Goal: Find contact information: Obtain details needed to contact an individual or organization

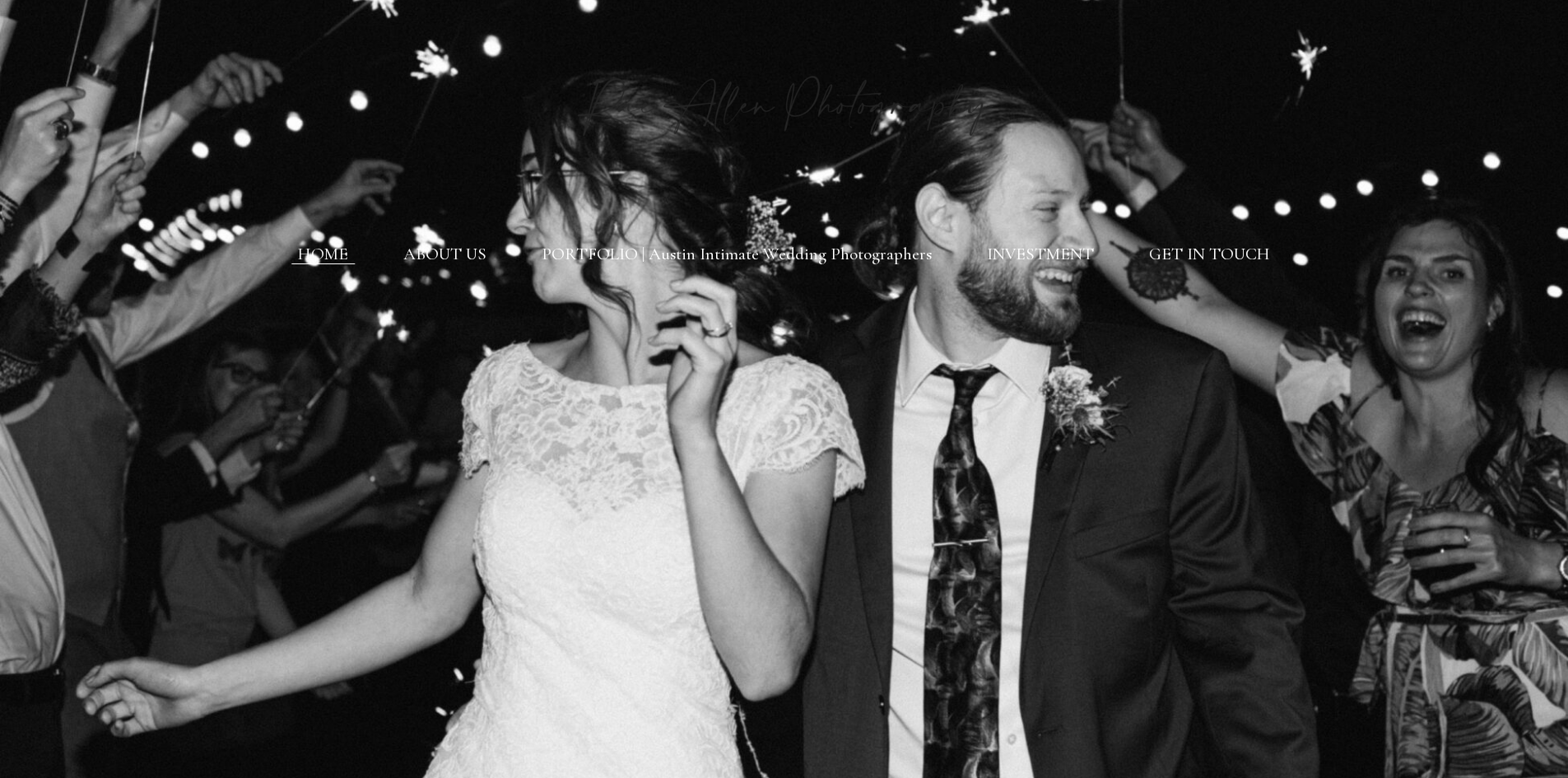
scroll to position [82, 0]
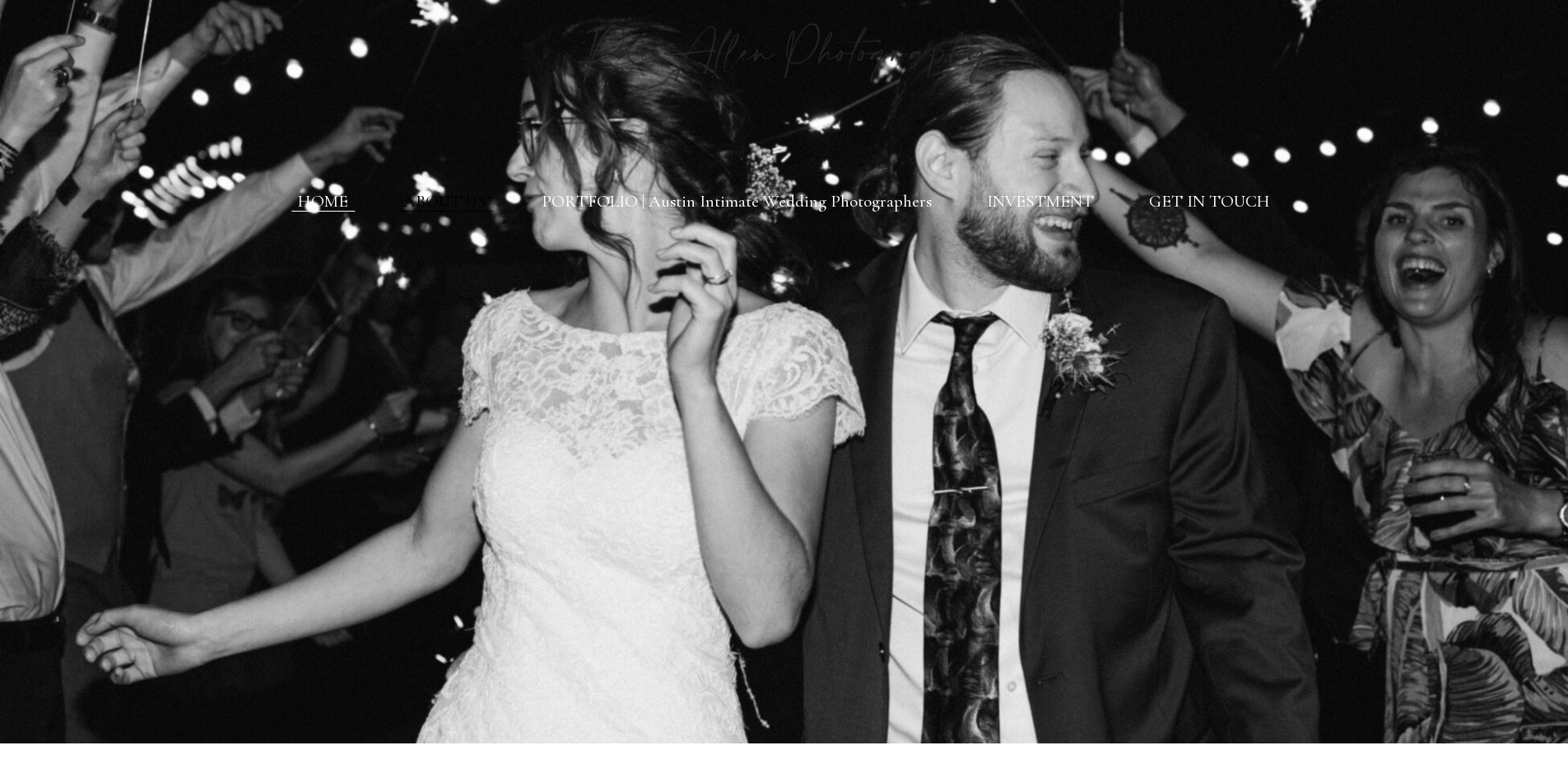
click at [443, 199] on link "ABOUT US" at bounding box center [445, 201] width 83 height 21
click at [396, 196] on ul "HOME ABOUT US PORTFOLIO | Austin Intimate Wedding Photographers INVESTMENT GET …" at bounding box center [784, 201] width 1027 height 21
click at [417, 199] on link "ABOUT US" at bounding box center [445, 201] width 83 height 21
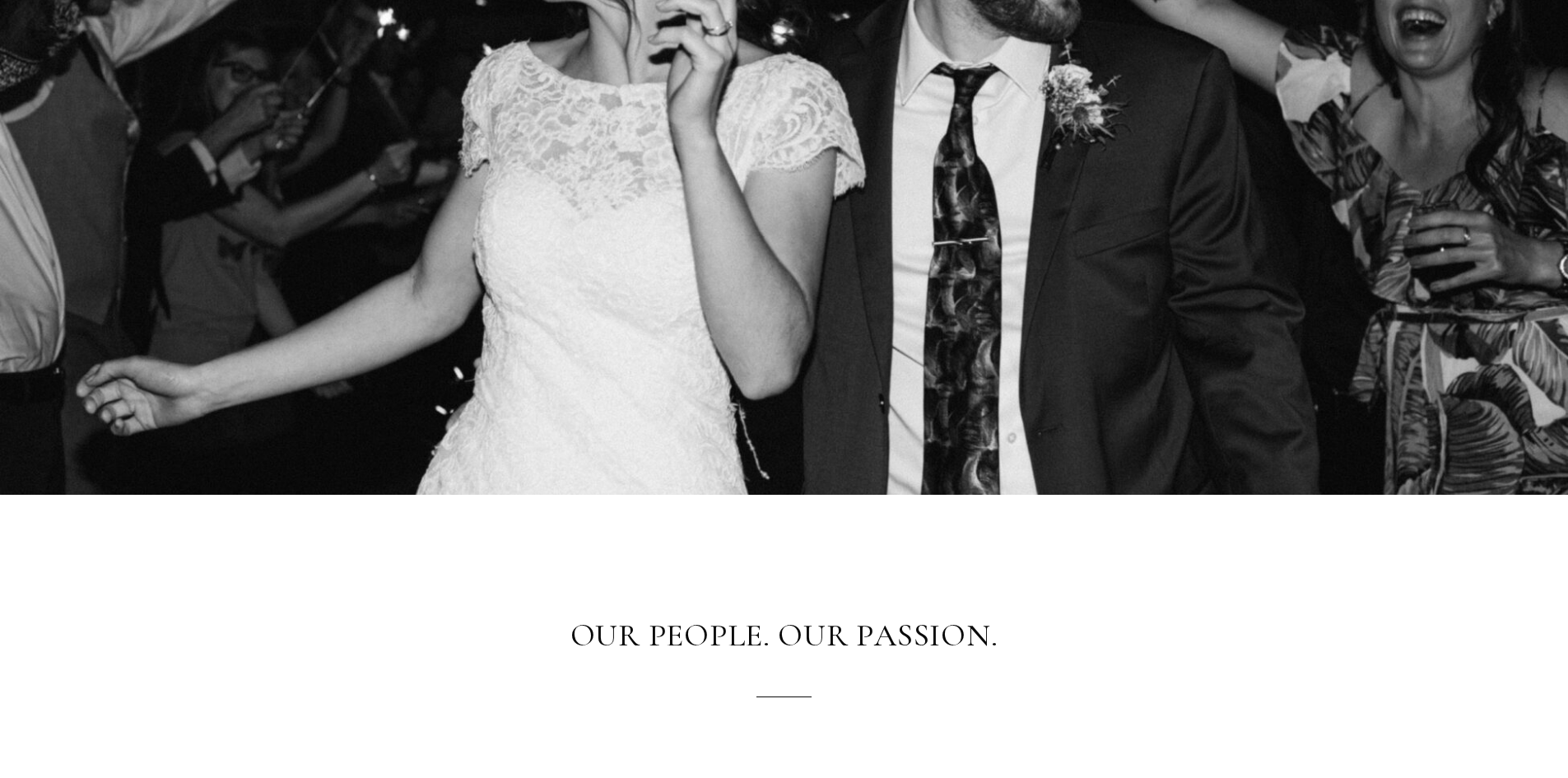
scroll to position [412, 0]
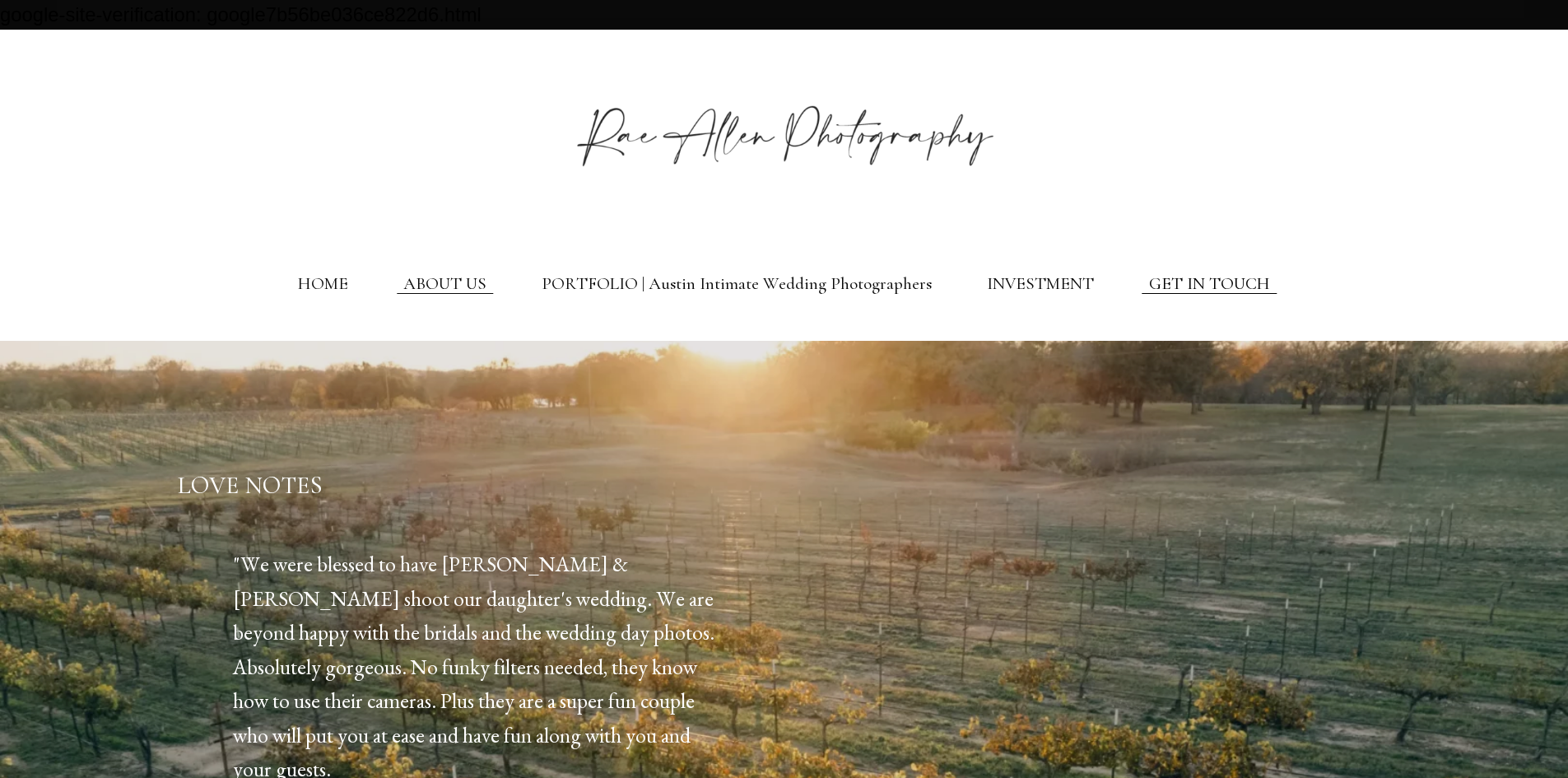
click at [1177, 294] on link "GET IN TOUCH" at bounding box center [1210, 284] width 121 height 21
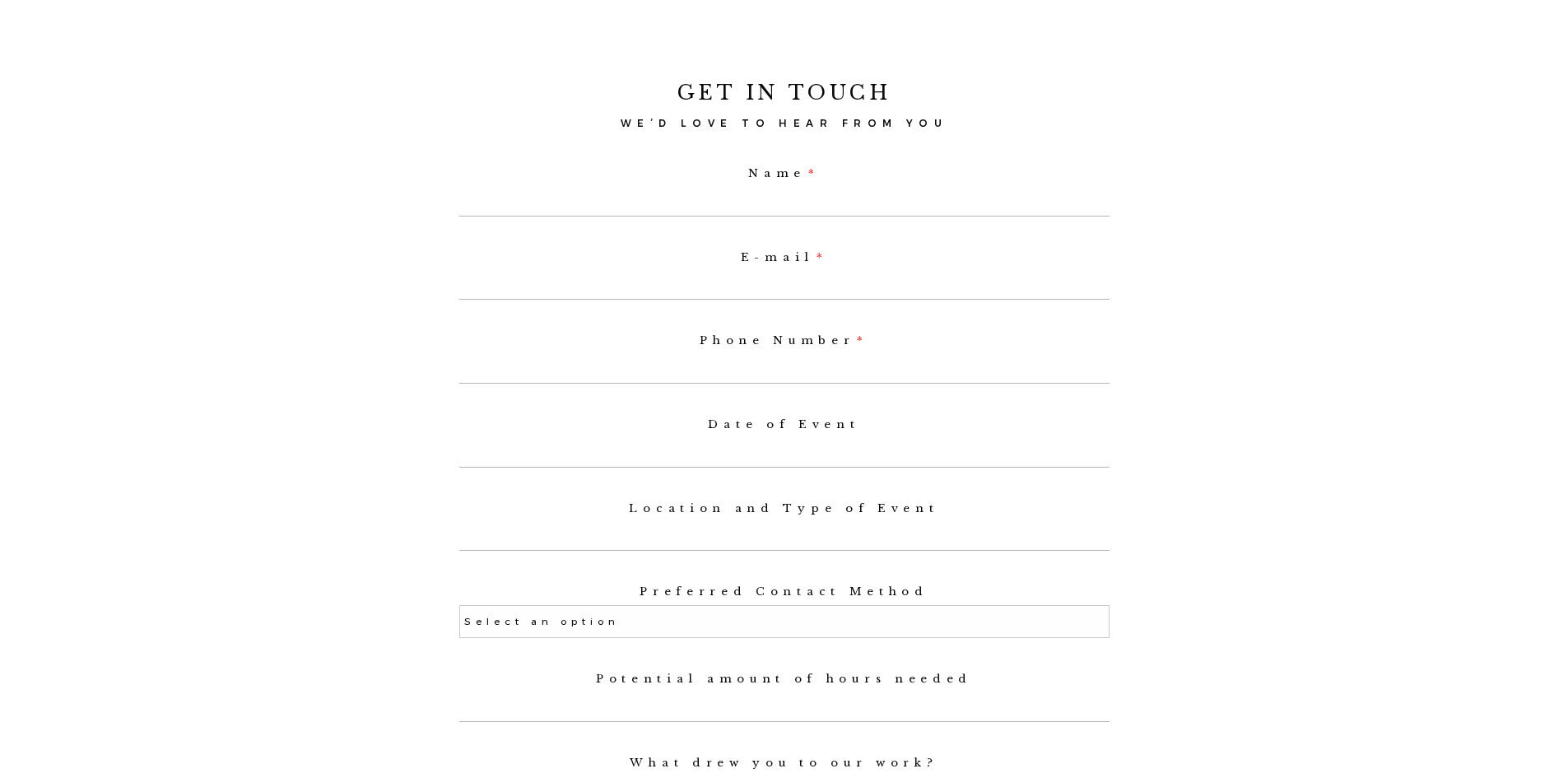
scroll to position [1071, 0]
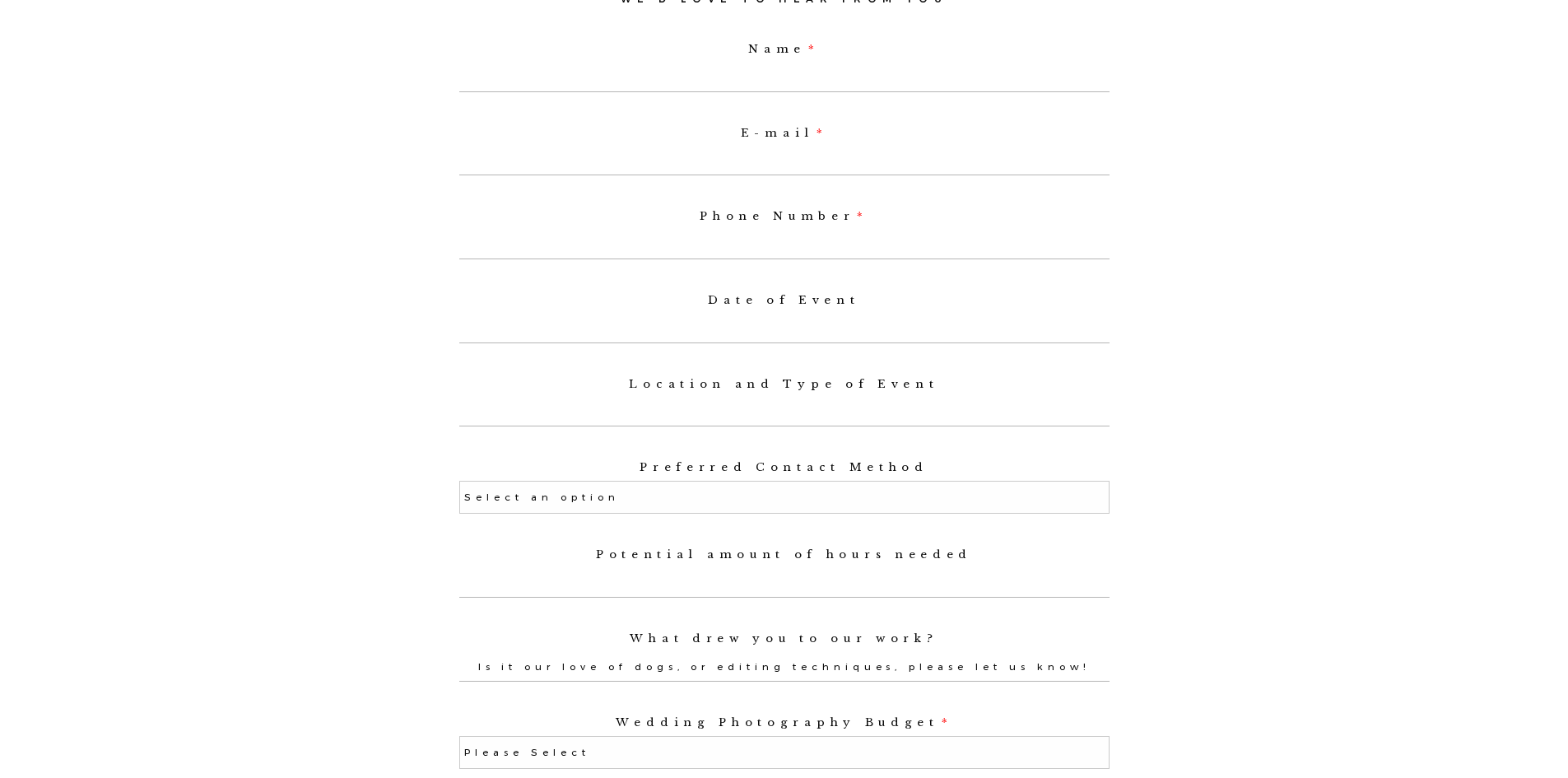
click at [802, 391] on label "Location and Type of Event" at bounding box center [784, 385] width 650 height 13
click at [802, 398] on input "Location and Type of Event" at bounding box center [784, 413] width 650 height 30
drag, startPoint x: 818, startPoint y: 457, endPoint x: 833, endPoint y: 451, distance: 16.2
